Goal: Transaction & Acquisition: Book appointment/travel/reservation

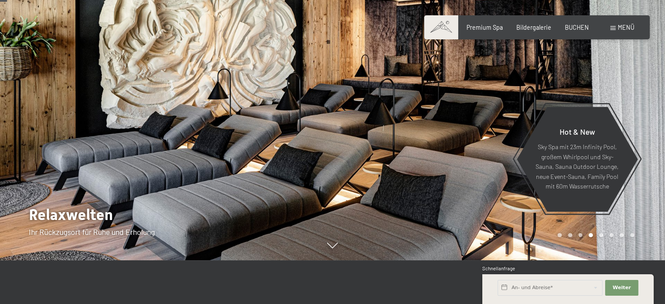
click at [559, 234] on div "Carousel Page 1" at bounding box center [559, 235] width 4 height 4
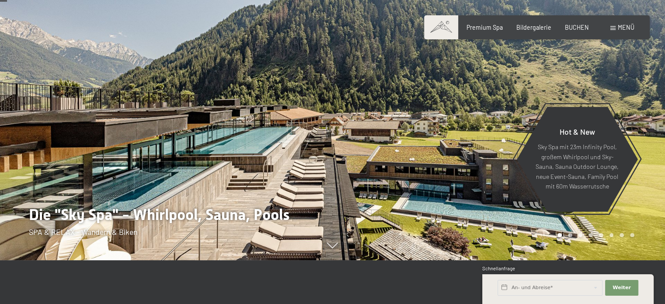
click at [568, 232] on div at bounding box center [499, 108] width 333 height 304
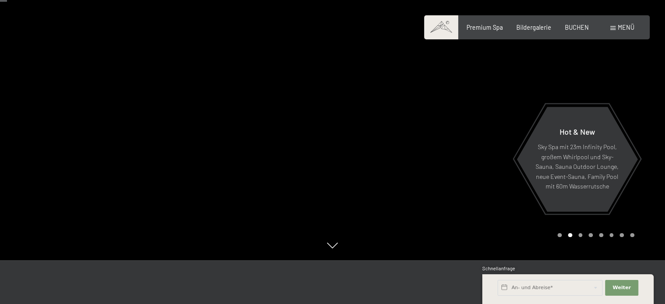
click at [627, 28] on span "Menü" at bounding box center [626, 27] width 17 height 7
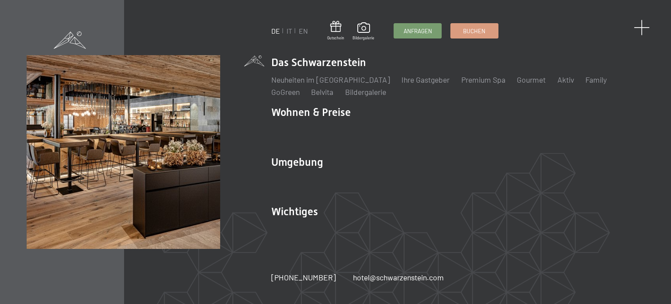
click at [642, 28] on span at bounding box center [642, 28] width 16 height 16
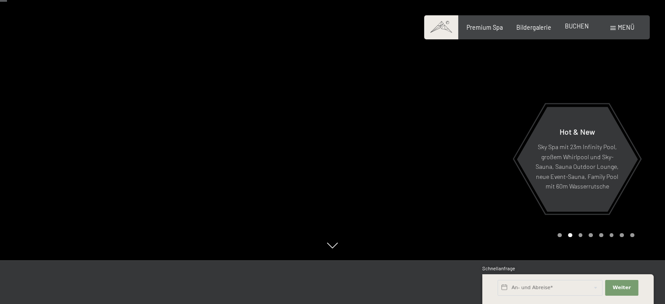
click at [578, 28] on span "BUCHEN" at bounding box center [577, 25] width 24 height 7
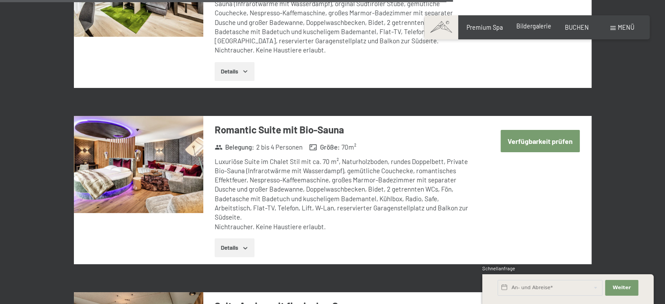
scroll to position [2011, 0]
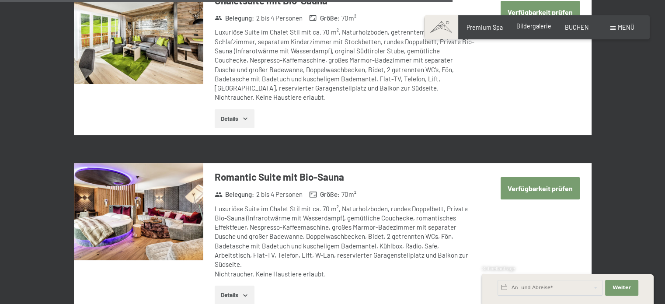
click at [536, 29] on span "Bildergalerie" at bounding box center [533, 25] width 35 height 7
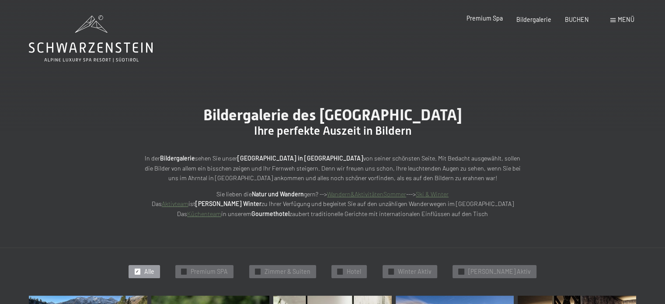
click at [487, 17] on span "Premium Spa" at bounding box center [484, 17] width 36 height 7
click at [154, 272] on span "Alle" at bounding box center [149, 271] width 10 height 9
click at [372, 194] on link "Wandern&AktivitätenSommer" at bounding box center [366, 193] width 79 height 7
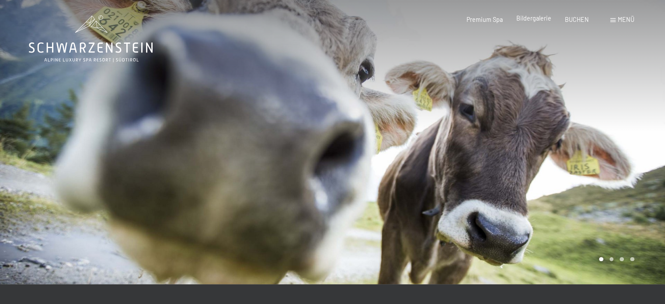
click at [539, 17] on span "Bildergalerie" at bounding box center [533, 17] width 35 height 7
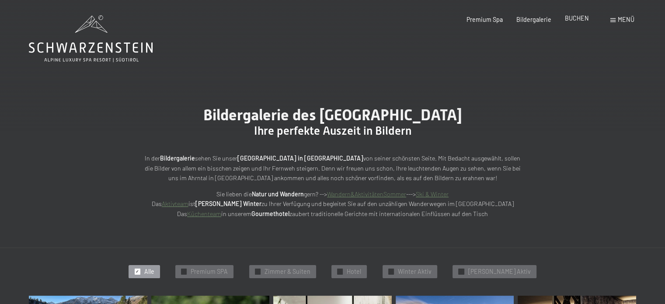
click at [573, 22] on div "BUCHEN" at bounding box center [577, 18] width 24 height 9
click at [575, 18] on span "BUCHEN" at bounding box center [577, 17] width 24 height 7
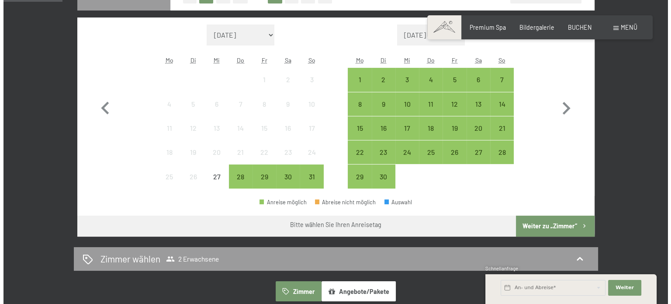
scroll to position [262, 0]
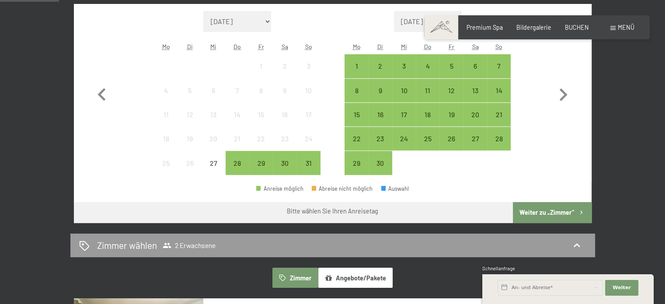
click at [615, 28] on div "Menü" at bounding box center [622, 27] width 24 height 9
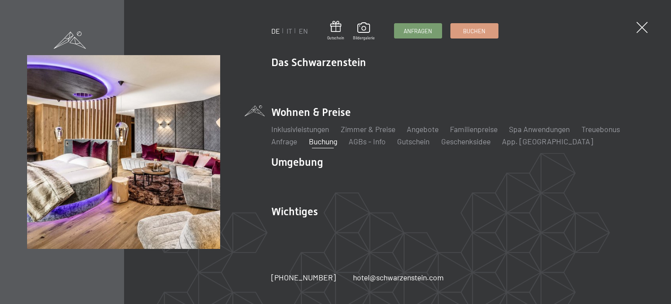
click at [329, 114] on li "Wohnen & Preise Inklusivleistungen Zimmer & Preise Liste Angebote Liste Familie…" at bounding box center [457, 126] width 373 height 42
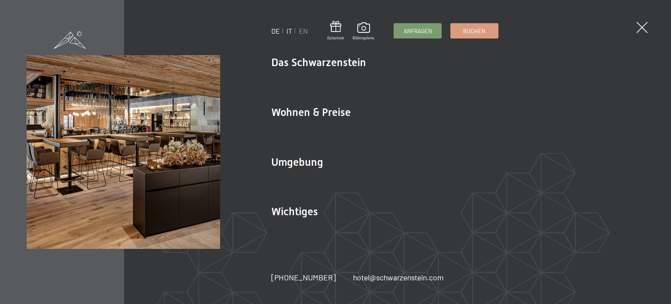
click at [290, 31] on link "IT" at bounding box center [290, 31] width 6 height 8
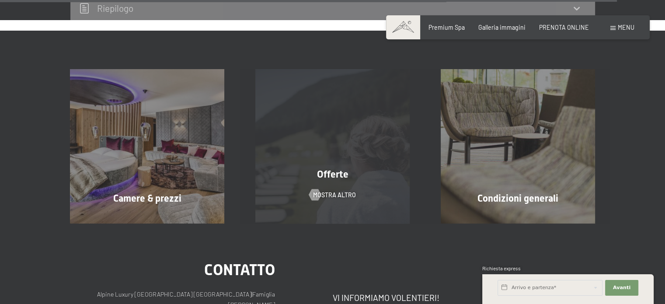
scroll to position [2755, 0]
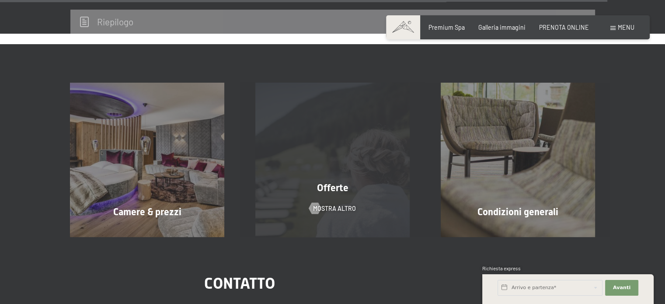
click at [361, 136] on div "Offerte mostra altro" at bounding box center [332, 160] width 185 height 154
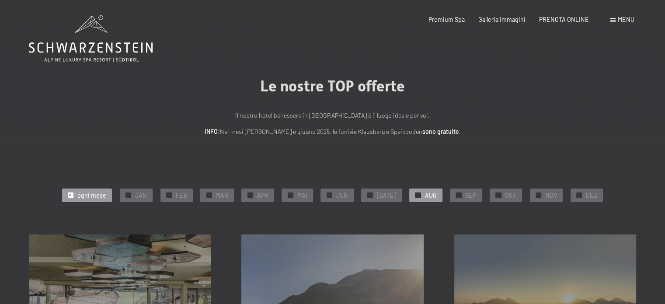
click at [428, 194] on span "AUG" at bounding box center [430, 195] width 12 height 9
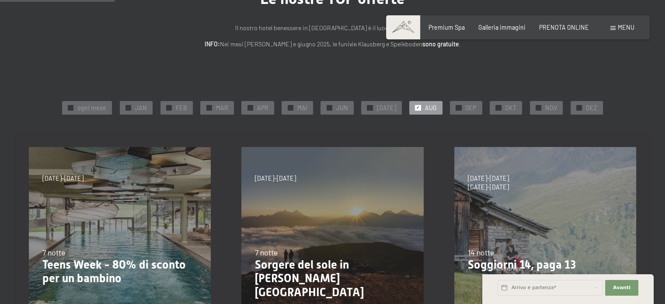
scroll to position [175, 0]
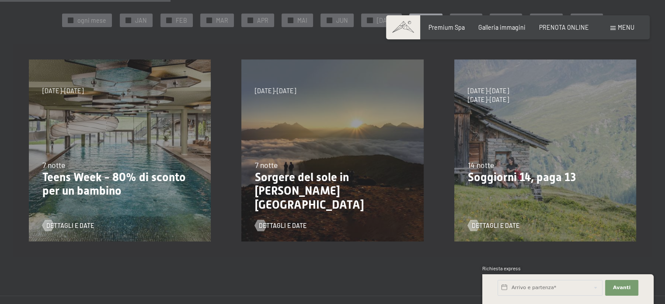
click at [124, 131] on div "23/8/2025-14/9/2025 27/9/2025-21/12/2025 10/1/2026-18/1/2026 31/1/2026-15/2/202…" at bounding box center [120, 150] width 212 height 212
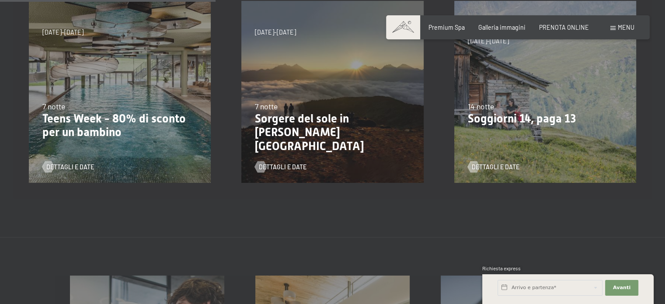
scroll to position [219, 0]
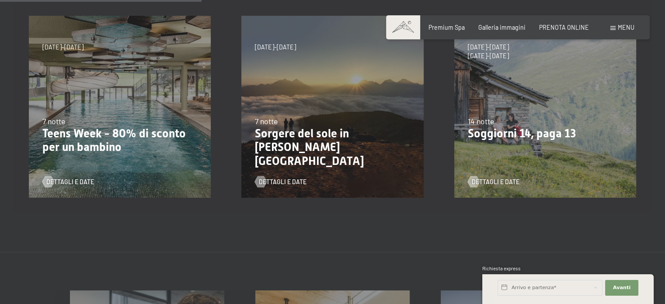
click at [121, 136] on p "Teens Week - 80% di sconto per un bambino" at bounding box center [119, 141] width 155 height 28
click at [79, 181] on span "Dettagli e Date" at bounding box center [79, 181] width 48 height 9
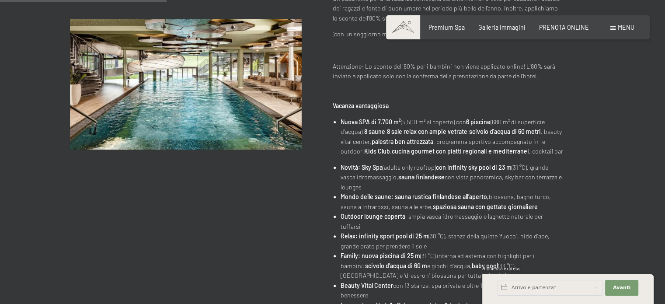
scroll to position [262, 0]
